Goal: Check status: Check status

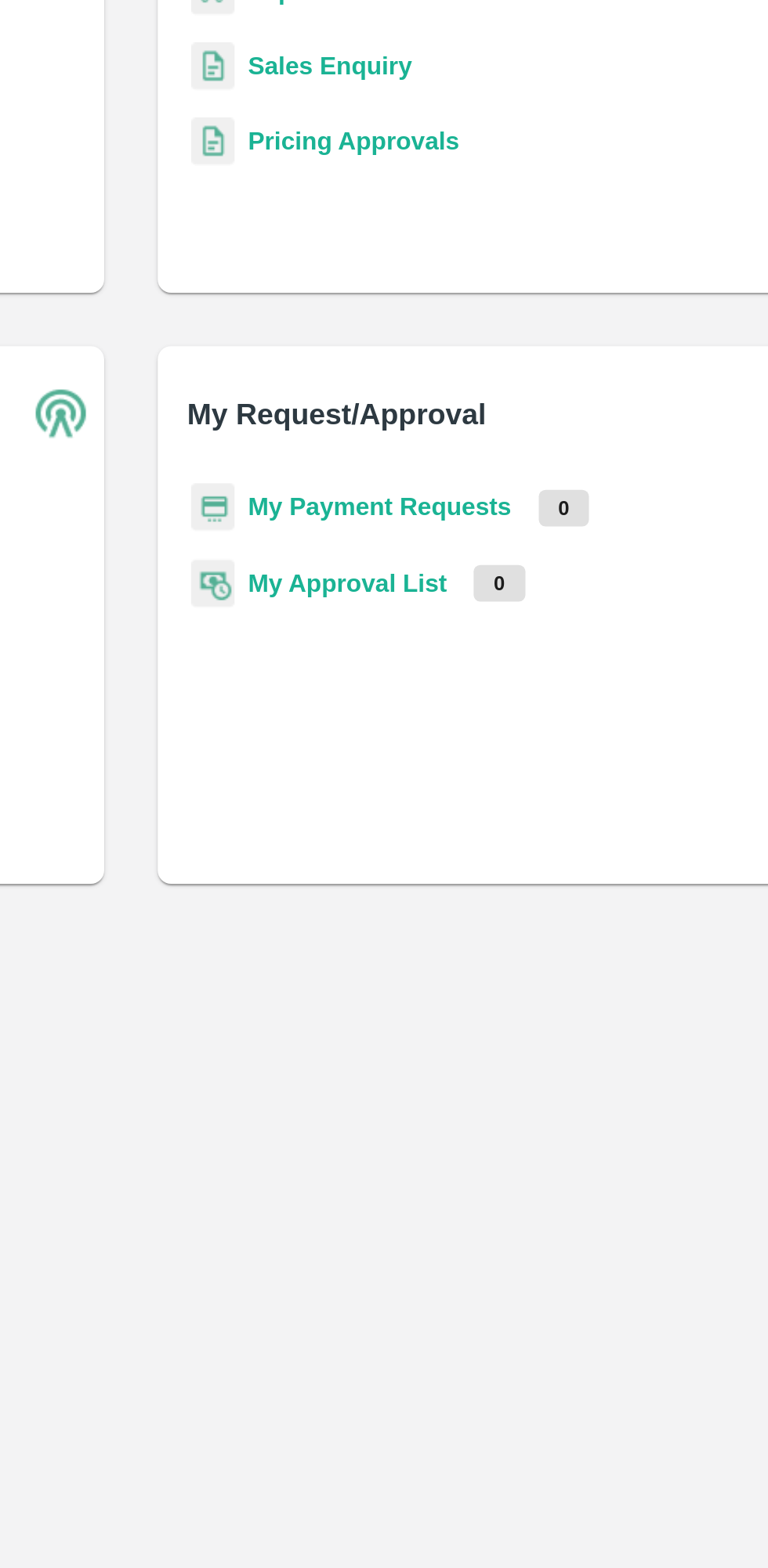
click at [475, 727] on b "My Payment Requests" at bounding box center [500, 726] width 124 height 12
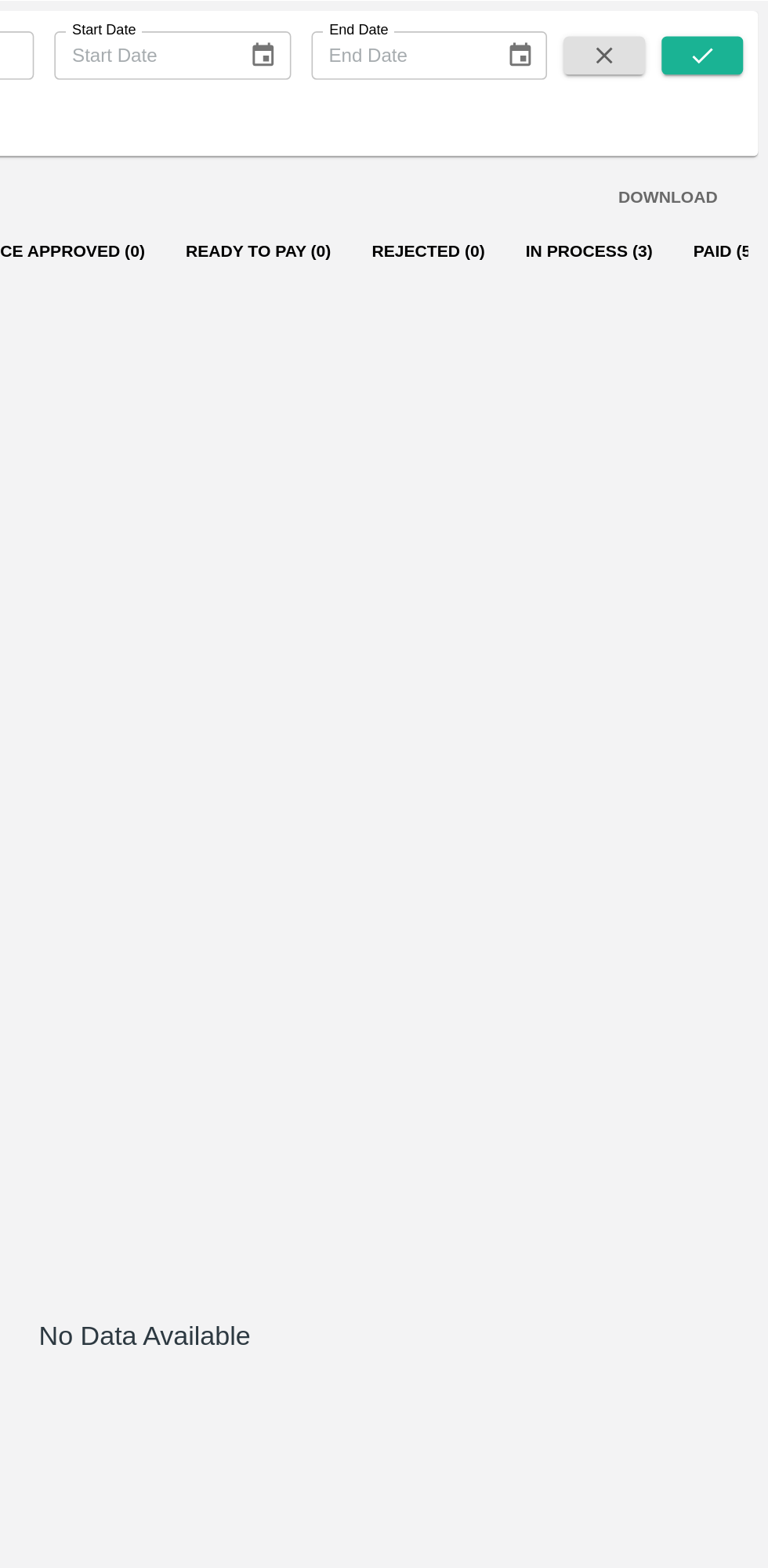
click at [629, 228] on button "In Process (3)" at bounding box center [657, 232] width 103 height 37
